Goal: Find specific page/section: Find specific page/section

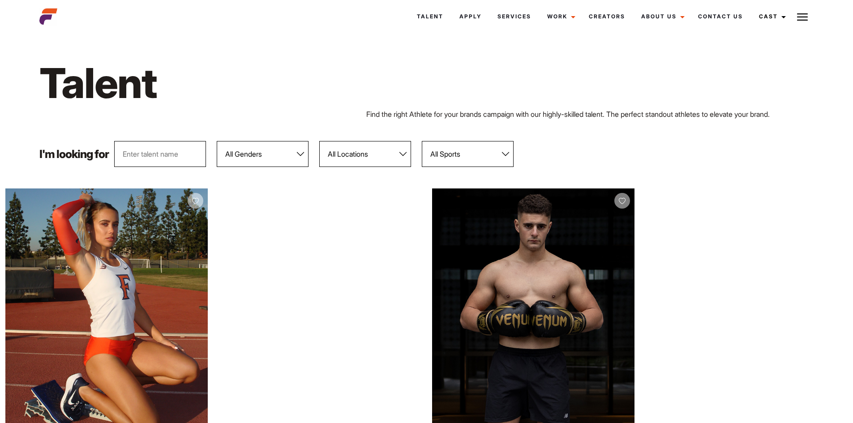
click at [262, 152] on select "All Genders [DEMOGRAPHIC_DATA] [DEMOGRAPHIC_DATA]" at bounding box center [263, 154] width 92 height 26
select select "103"
click at [217, 141] on select "All Genders [DEMOGRAPHIC_DATA] [DEMOGRAPHIC_DATA]" at bounding box center [263, 154] width 92 height 26
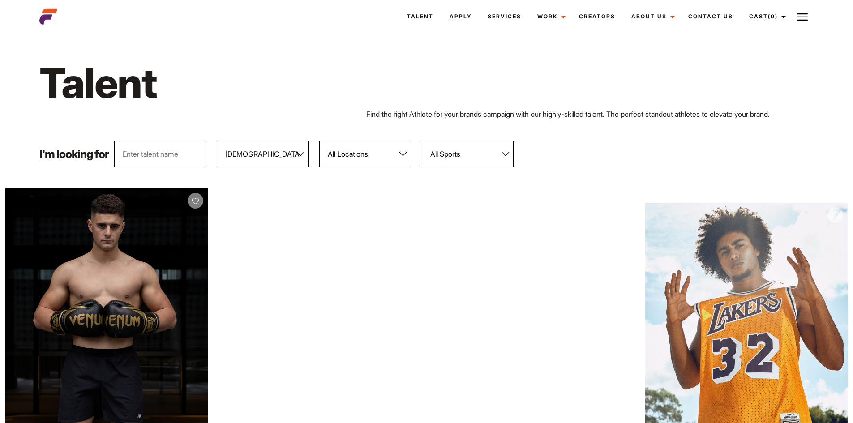
click at [484, 153] on select "All Sports 100 Meter Butterfly Acrobatics Aerial awareness Aerobics AFL Aflw Am…" at bounding box center [468, 154] width 92 height 26
select select "42"
click at [422, 141] on select "All Sports 100 Meter Butterfly Acrobatics Aerial awareness Aerobics AFL Aflw Am…" at bounding box center [468, 154] width 92 height 26
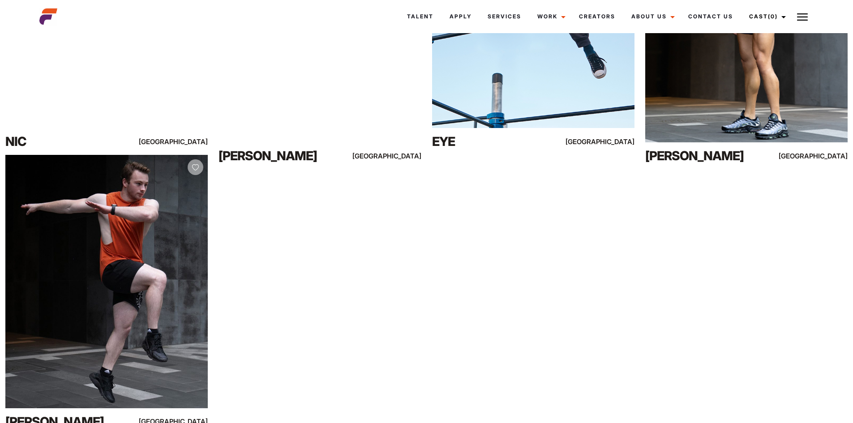
scroll to position [45, 0]
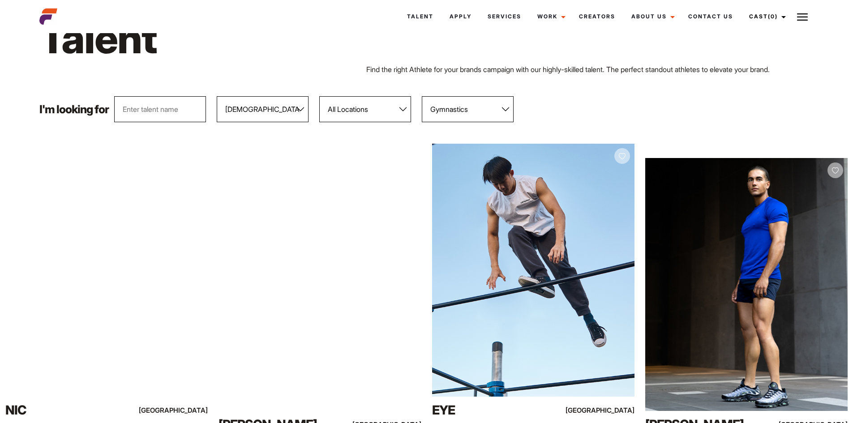
click at [476, 118] on select "All Sports 100 Meter Butterfly Acrobatics Aerial awareness Aerobics AFL Aflw Am…" at bounding box center [468, 109] width 92 height 26
click at [422, 96] on select "All Sports 100 Meter Butterfly Acrobatics Aerial awareness Aerobics AFL Aflw Am…" at bounding box center [468, 109] width 92 height 26
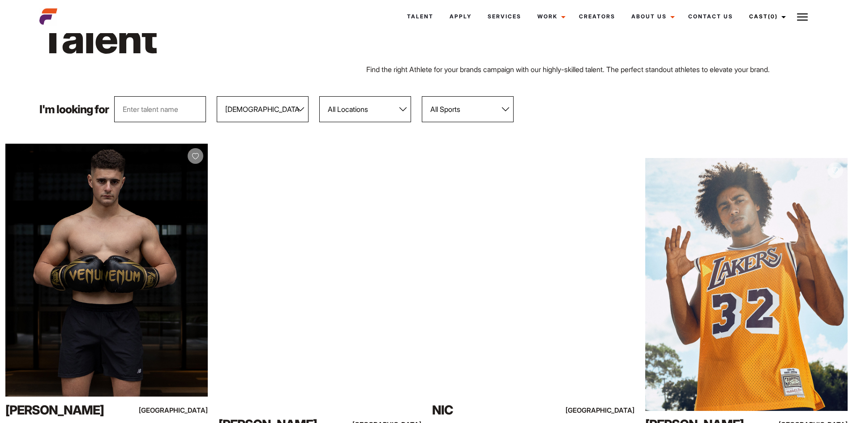
click at [474, 107] on select "All Sports 100 Meter Butterfly Acrobatics Aerial awareness Aerobics AFL Aflw Am…" at bounding box center [468, 109] width 92 height 26
select select "542"
click at [422, 96] on select "All Sports 100 Meter Butterfly Acrobatics Aerial awareness Aerobics AFL Aflw Am…" at bounding box center [468, 109] width 92 height 26
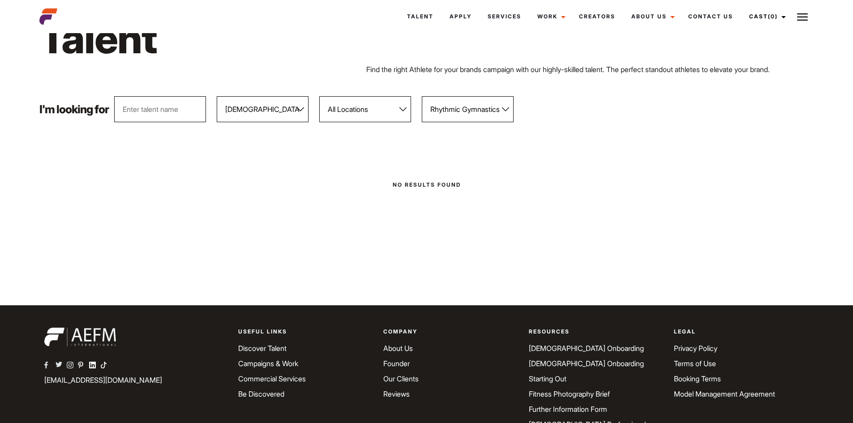
click at [465, 111] on select "All Sports 100 Meter Butterfly Acrobatics Aerial awareness Aerobics AFL Aflw Am…" at bounding box center [468, 109] width 92 height 26
select select
click at [422, 96] on select "All Sports 100 Meter Butterfly Acrobatics Aerial awareness Aerobics AFL Aflw Am…" at bounding box center [468, 109] width 92 height 26
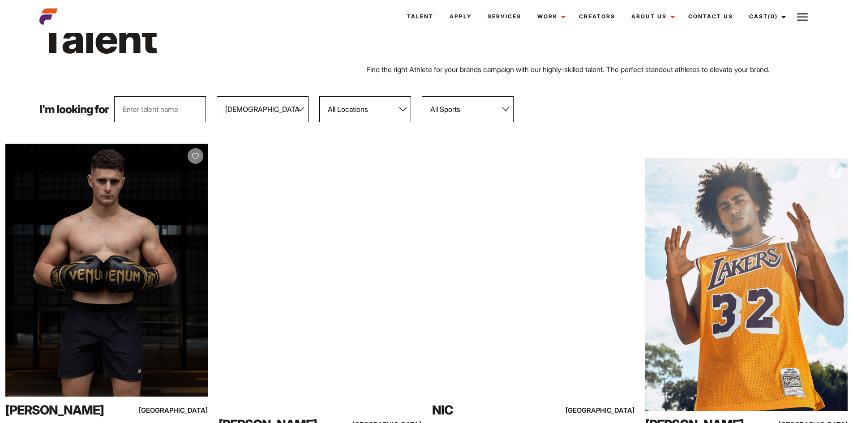
click at [459, 112] on select "All Sports 100 Meter Butterfly Acrobatics Aerial awareness Aerobics AFL Aflw Am…" at bounding box center [468, 109] width 92 height 26
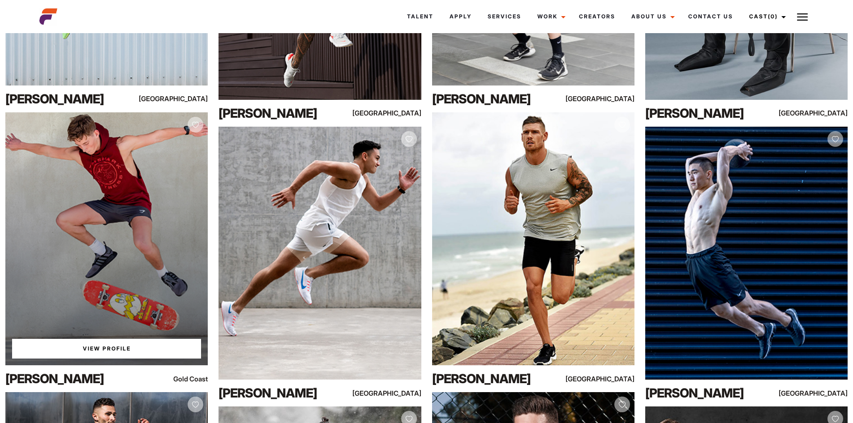
scroll to position [8866, 0]
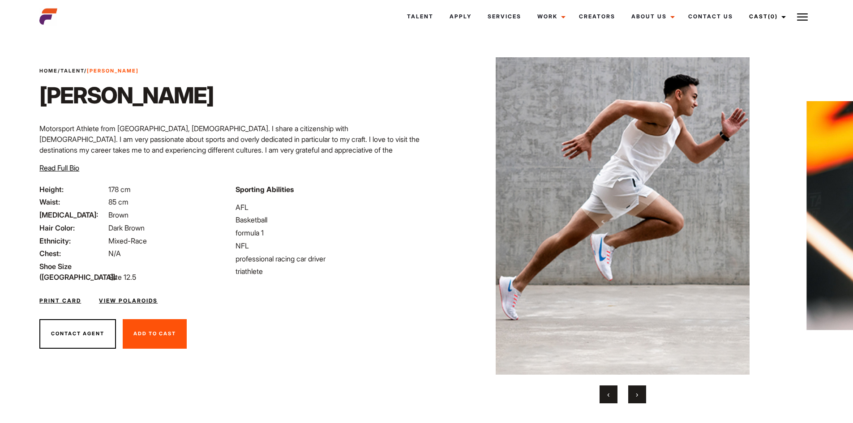
click at [641, 396] on button "›" at bounding box center [637, 395] width 18 height 18
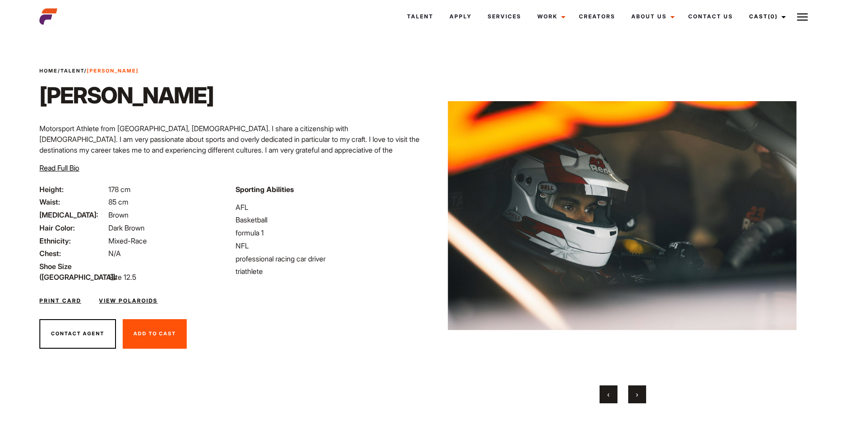
click at [641, 396] on button "›" at bounding box center [637, 395] width 18 height 18
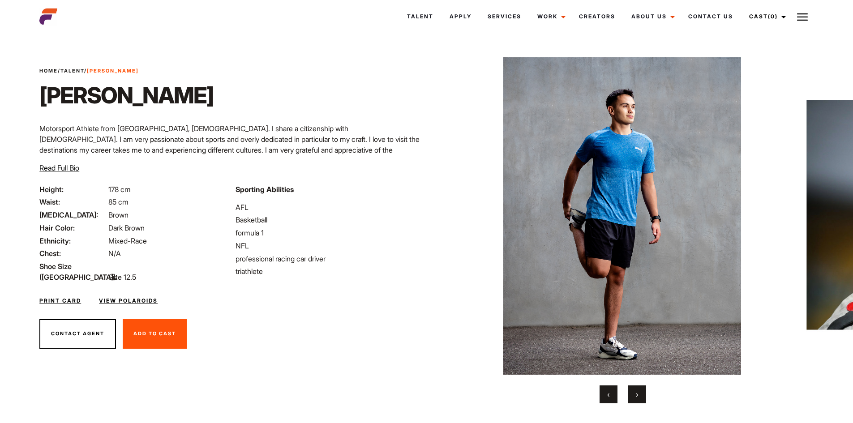
click at [641, 396] on button "›" at bounding box center [637, 395] width 18 height 18
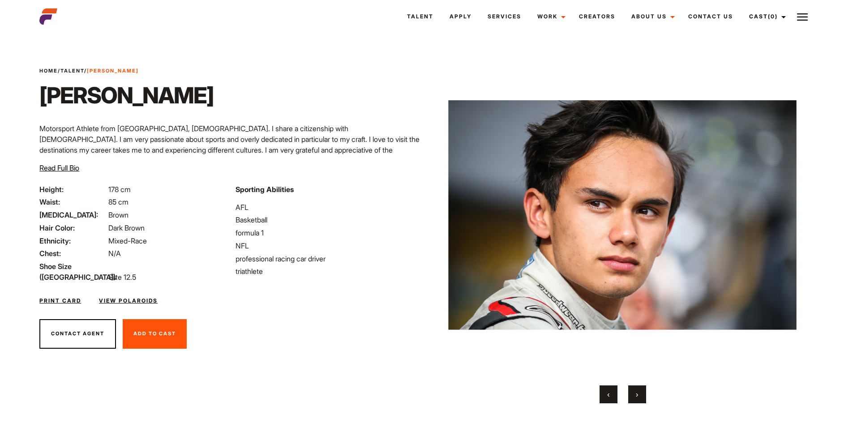
click at [641, 396] on button "›" at bounding box center [637, 395] width 18 height 18
